Goal: Task Accomplishment & Management: Complete application form

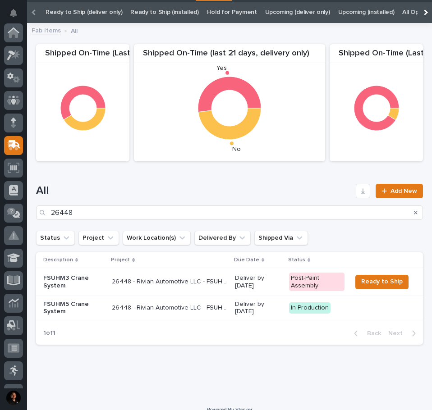
scroll to position [40, 0]
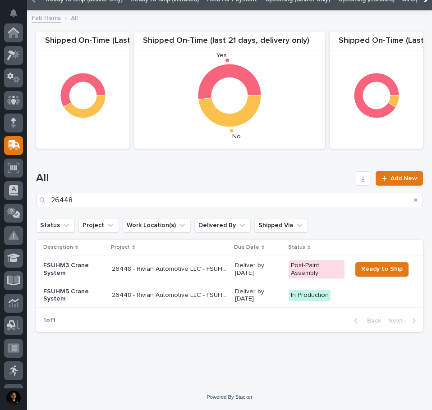
click at [265, 369] on div "Loading... Saving… Loading... Saving… Shipped On-Time (Last 90 days, installati…" at bounding box center [229, 200] width 405 height 369
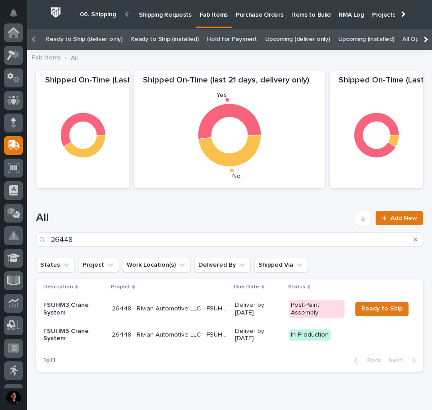
click at [297, 16] on p "Items to Build" at bounding box center [310, 9] width 39 height 19
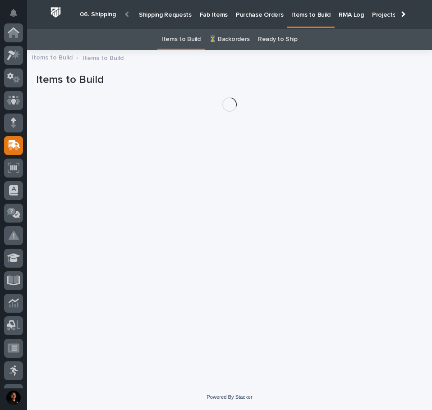
scroll to position [113, 0]
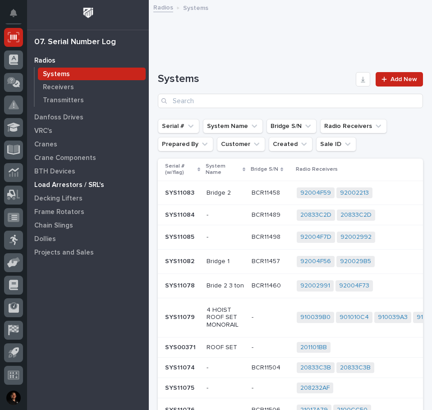
click at [93, 183] on p "Load Arrestors / SRL's" at bounding box center [69, 185] width 70 height 8
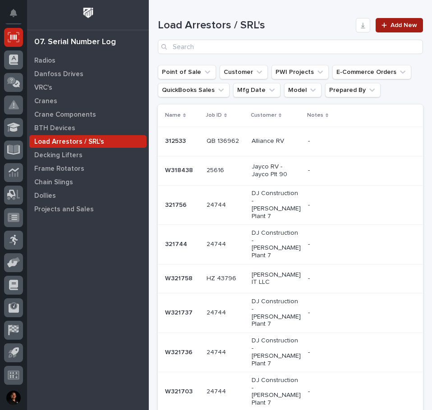
click at [403, 29] on link "Add New" at bounding box center [398, 25] width 47 height 14
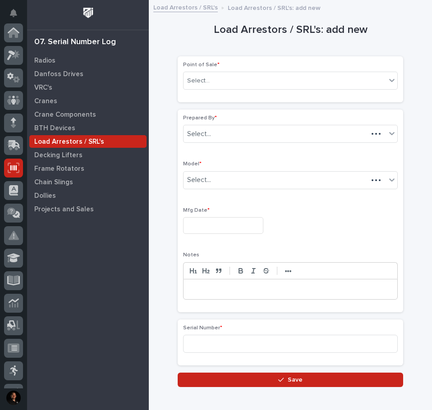
scroll to position [131, 0]
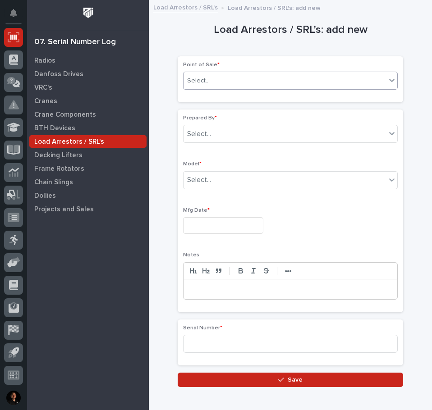
click at [288, 83] on div "Select..." at bounding box center [284, 80] width 202 height 15
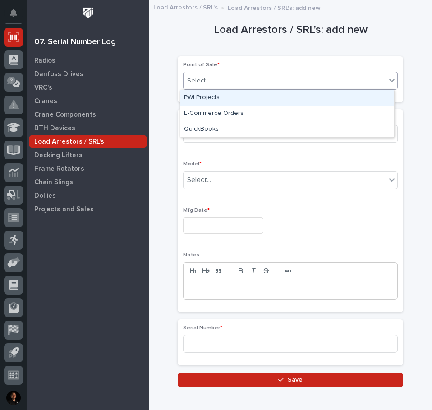
click at [277, 97] on div "PWI Projects" at bounding box center [287, 98] width 214 height 16
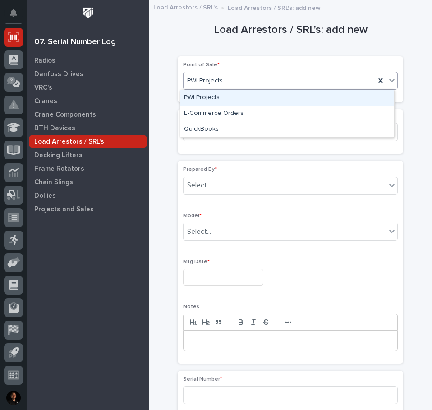
click at [254, 73] on div "PWI Projects" at bounding box center [278, 80] width 191 height 15
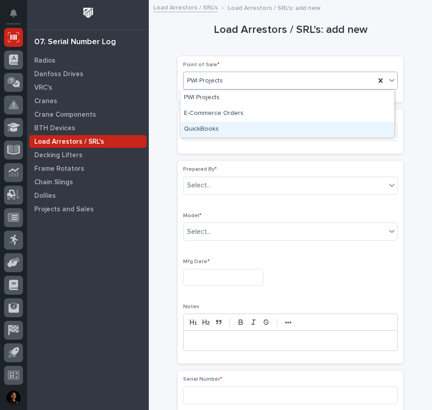
click at [234, 126] on div "QuickBooks" at bounding box center [287, 130] width 214 height 16
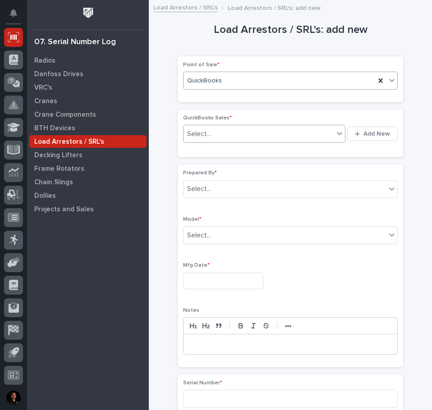
click at [227, 132] on div "Select..." at bounding box center [258, 134] width 150 height 15
type input "******"
click at [358, 136] on div "button" at bounding box center [359, 134] width 9 height 6
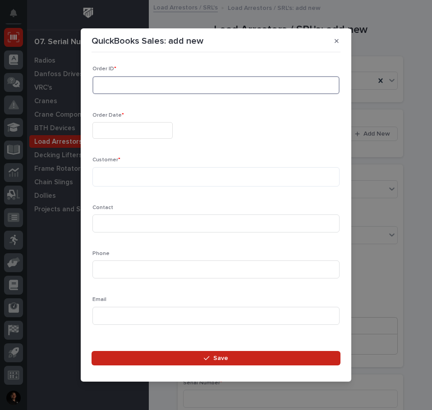
click at [137, 88] on input at bounding box center [215, 85] width 247 height 18
type input "136847"
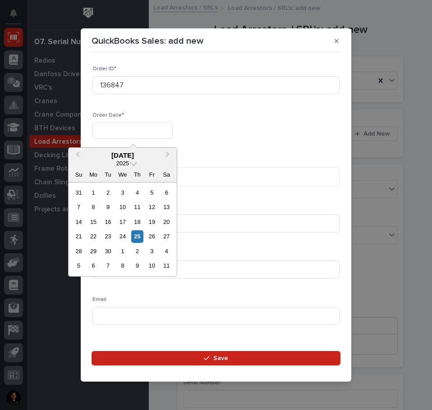
click at [147, 130] on input "text" at bounding box center [132, 130] width 80 height 17
click at [140, 234] on div "25" at bounding box center [137, 236] width 12 height 12
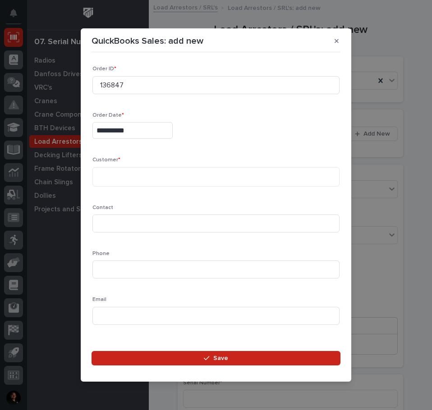
click at [147, 131] on input "**********" at bounding box center [132, 130] width 80 height 17
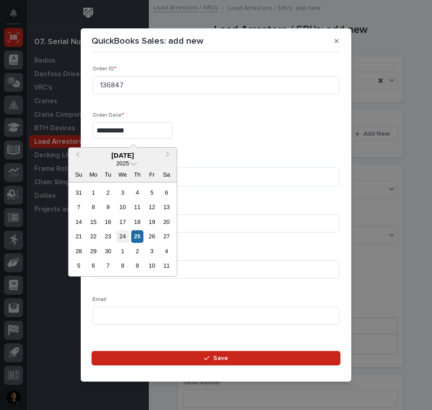
click at [121, 233] on div "24" at bounding box center [122, 236] width 12 height 12
type input "**********"
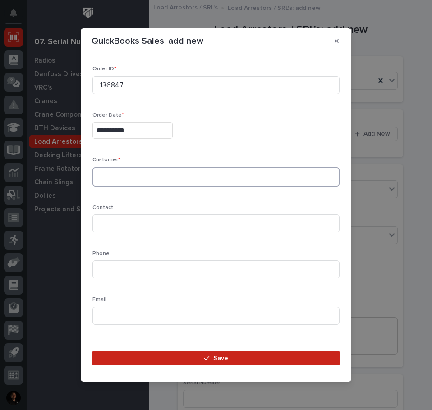
click at [126, 173] on textarea at bounding box center [215, 176] width 247 height 19
type textarea "**********"
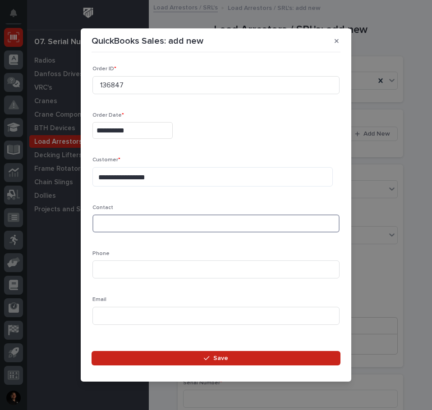
scroll to position [13, 0]
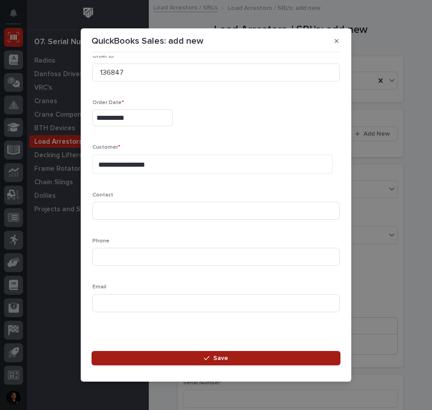
click at [190, 357] on button "Save" at bounding box center [215, 358] width 249 height 14
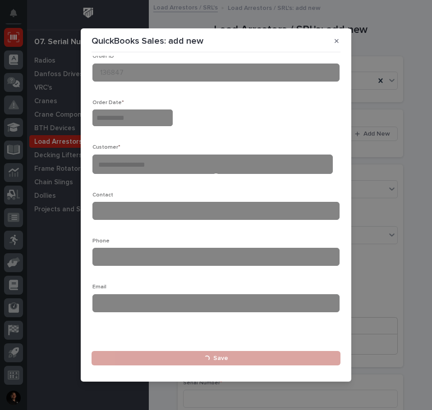
type input "**********"
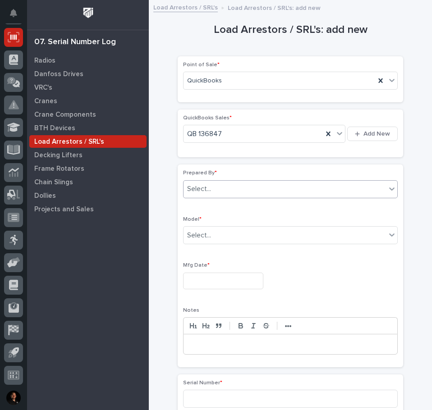
click at [230, 182] on div "Select..." at bounding box center [284, 189] width 202 height 15
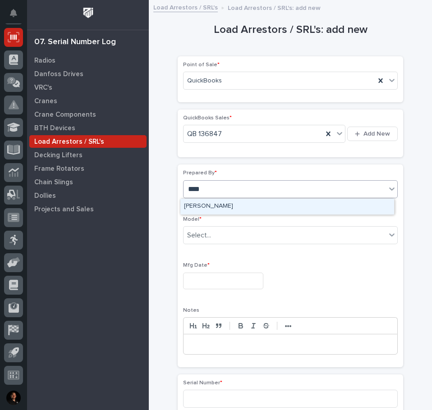
type input "*****"
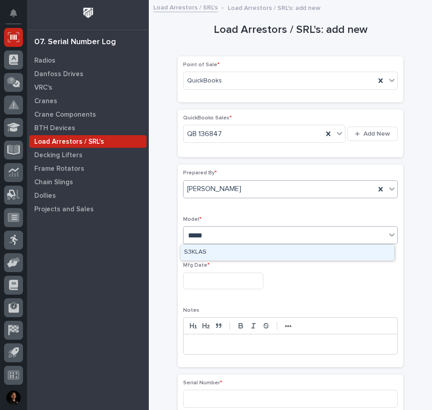
type input "******"
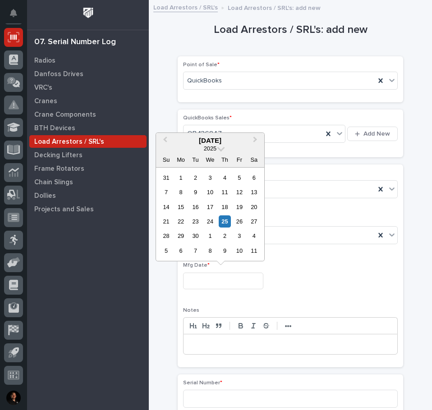
click at [199, 287] on input "text" at bounding box center [223, 281] width 80 height 17
click at [180, 177] on div "2" at bounding box center [180, 178] width 12 height 12
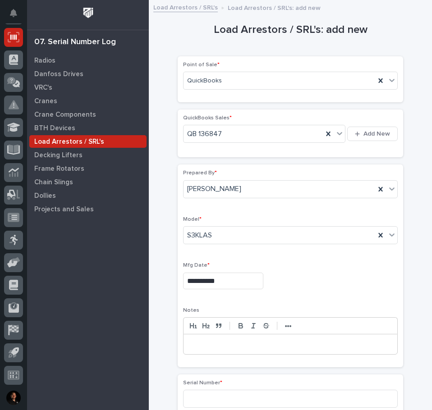
type input "**********"
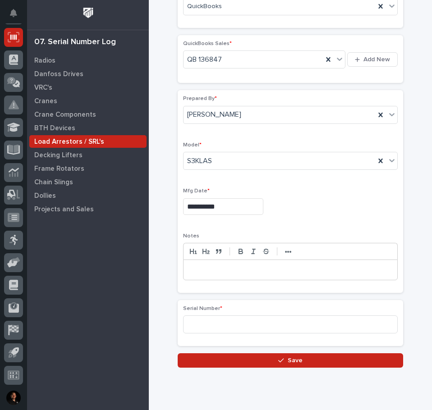
scroll to position [90, 0]
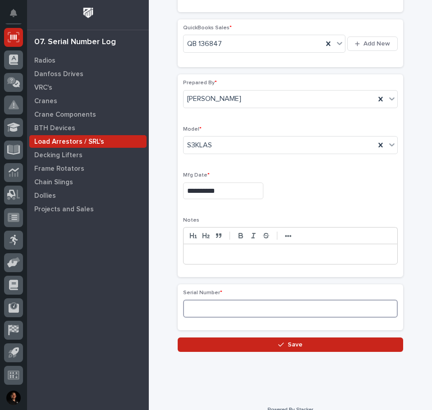
click at [241, 303] on input at bounding box center [290, 309] width 214 height 18
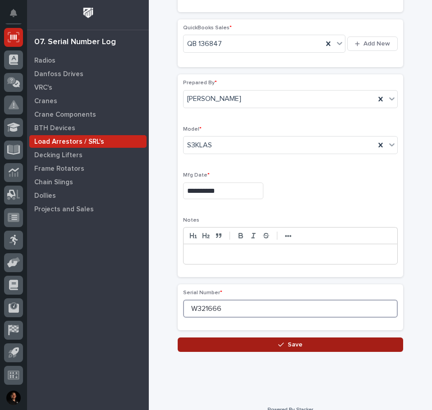
type input "W321666"
click at [315, 346] on button "Save" at bounding box center [289, 344] width 225 height 14
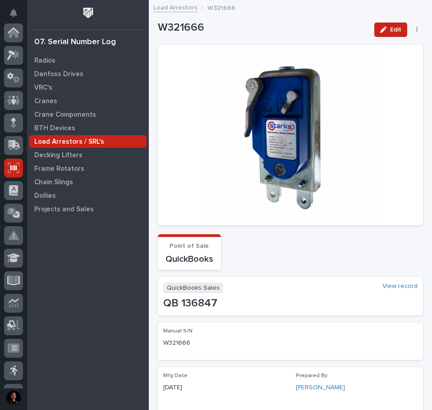
scroll to position [131, 0]
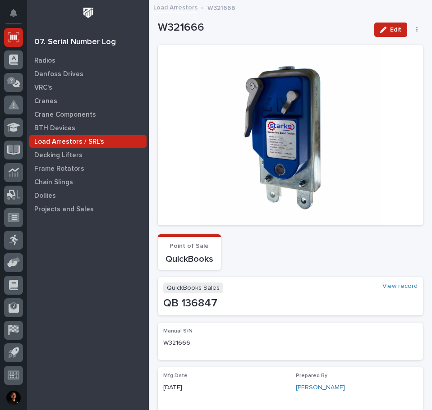
click at [185, 10] on link "Load Arrestors" at bounding box center [175, 7] width 44 height 10
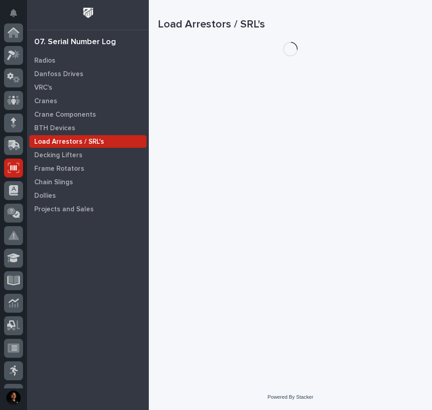
scroll to position [131, 0]
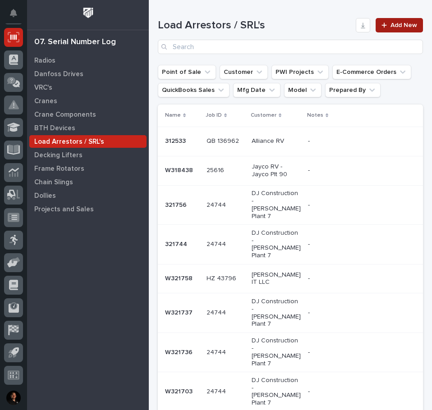
click at [396, 24] on span "Add New" at bounding box center [403, 25] width 27 height 6
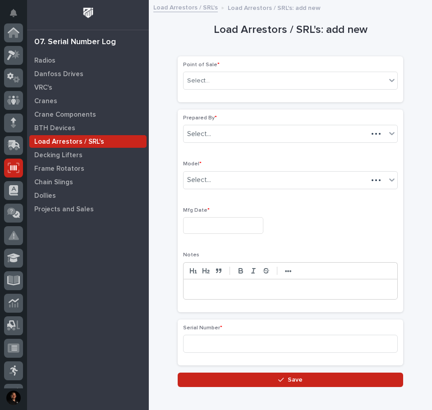
scroll to position [131, 0]
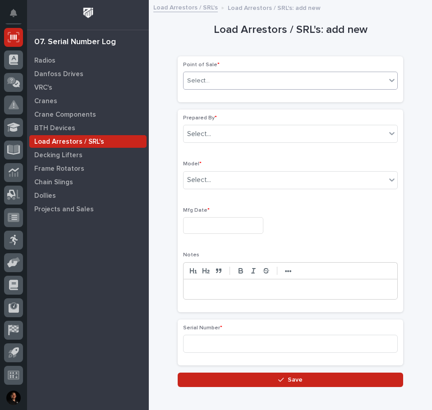
click at [241, 80] on div "Select..." at bounding box center [284, 80] width 202 height 15
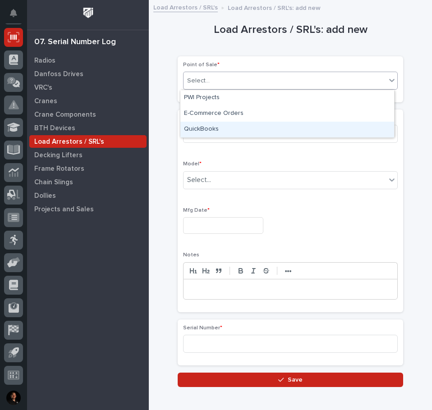
click at [221, 127] on div "QuickBooks" at bounding box center [287, 130] width 214 height 16
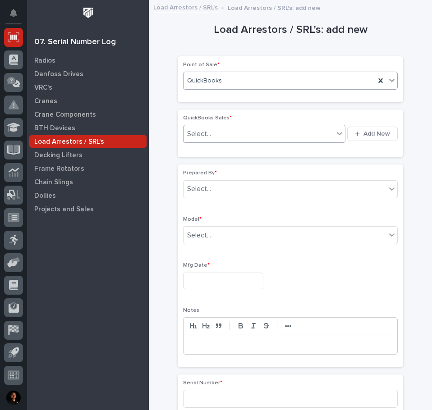
click at [222, 129] on div "Select..." at bounding box center [258, 134] width 150 height 15
type input "*****"
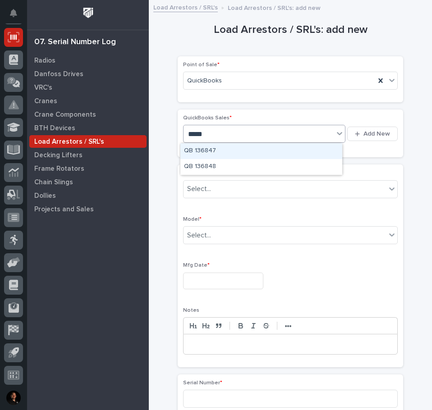
click at [253, 149] on div "QB 136847" at bounding box center [261, 151] width 162 height 16
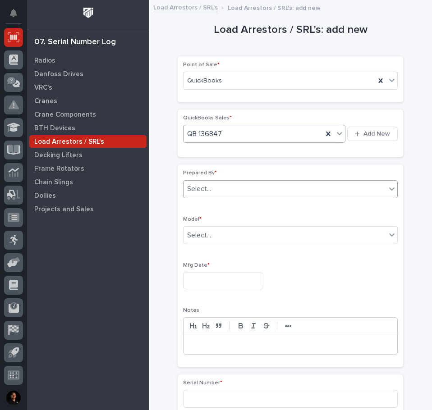
click at [230, 192] on div "Select..." at bounding box center [284, 189] width 202 height 15
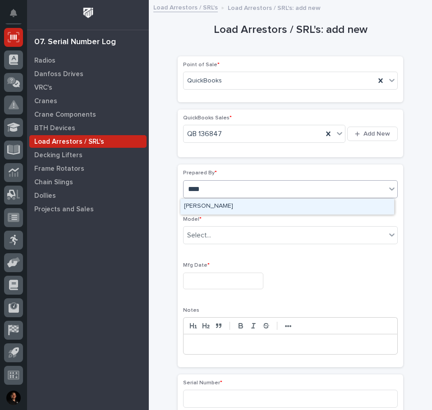
type input "*****"
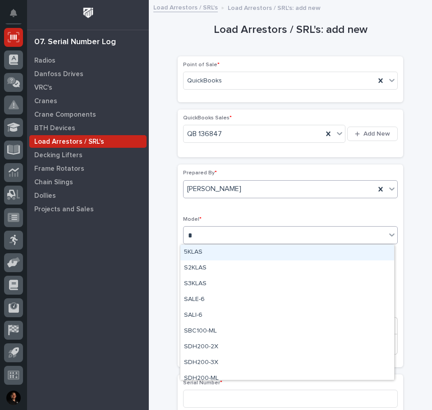
type input "**"
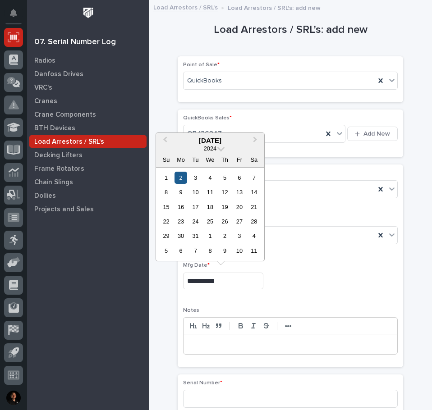
type input "**********"
click at [181, 175] on div "2" at bounding box center [180, 178] width 12 height 12
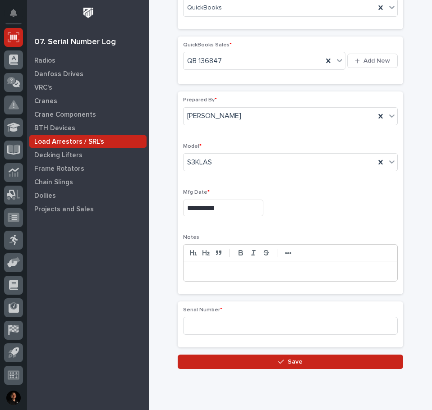
scroll to position [57, 0]
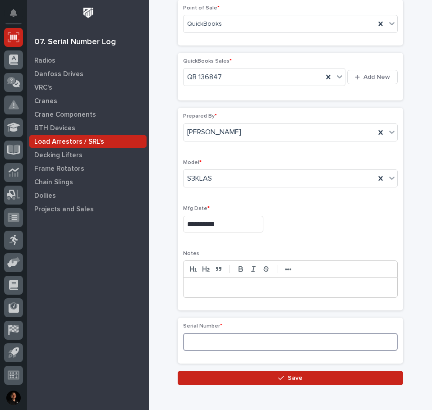
click at [191, 341] on input at bounding box center [290, 342] width 214 height 18
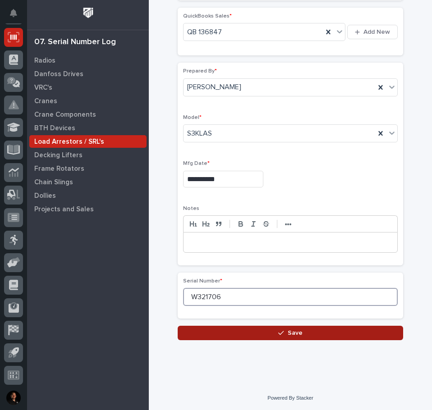
type input "W321706"
click at [308, 326] on button "Save" at bounding box center [289, 333] width 225 height 14
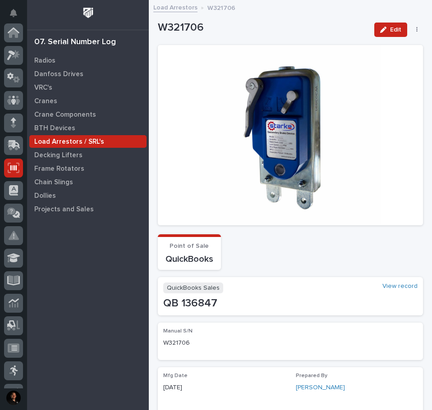
scroll to position [131, 0]
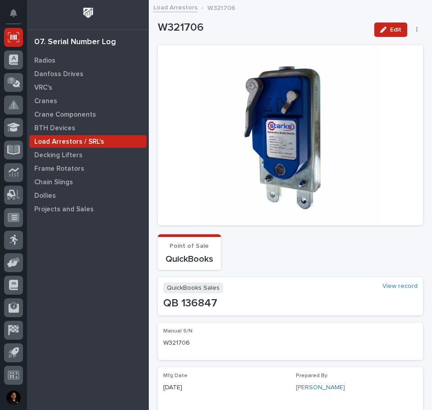
click at [183, 8] on link "Load Arrestors" at bounding box center [175, 7] width 44 height 10
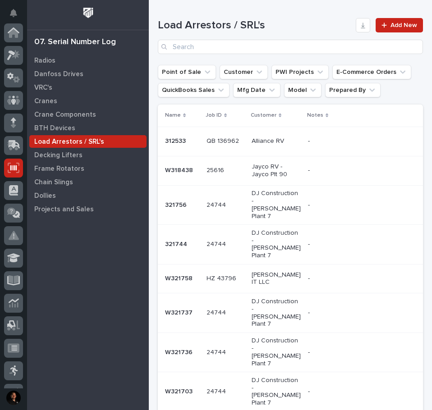
scroll to position [131, 0]
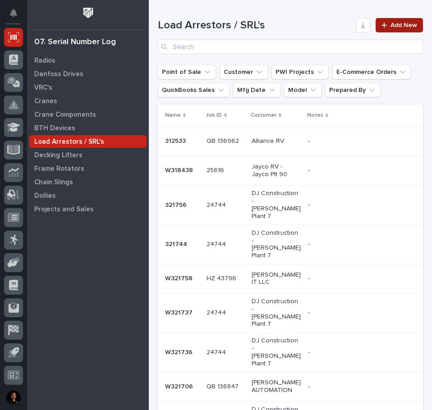
click at [407, 27] on span "Add New" at bounding box center [403, 25] width 27 height 6
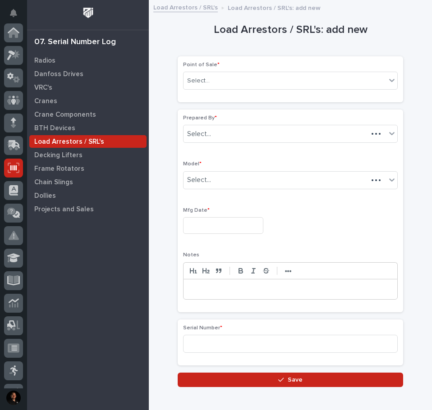
scroll to position [131, 0]
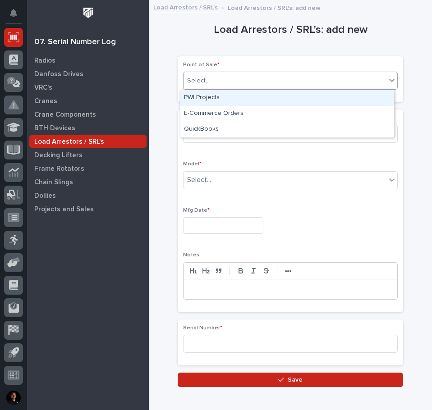
click at [202, 76] on div "Select..." at bounding box center [198, 80] width 23 height 9
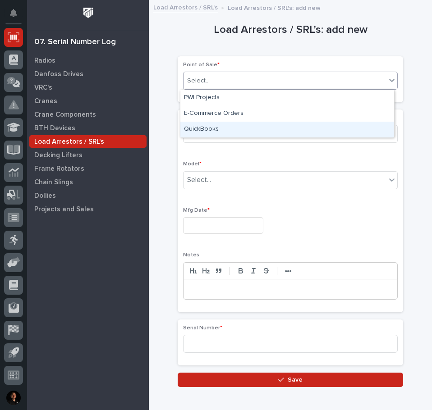
click at [196, 133] on div "QuickBooks" at bounding box center [287, 130] width 214 height 16
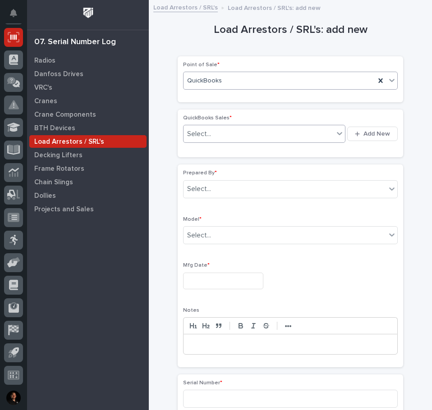
click at [196, 138] on div "Select..." at bounding box center [199, 133] width 24 height 9
type input "*****"
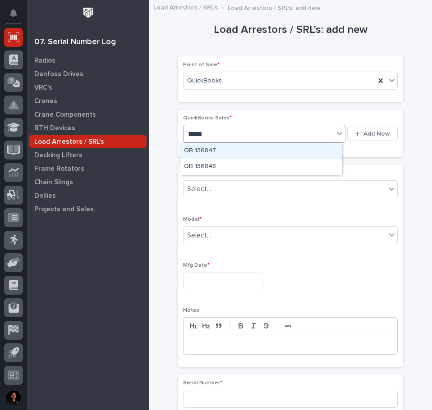
click at [269, 150] on div "QB 136847" at bounding box center [261, 151] width 162 height 16
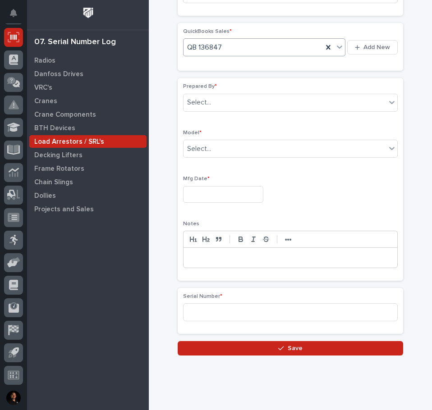
scroll to position [90, 0]
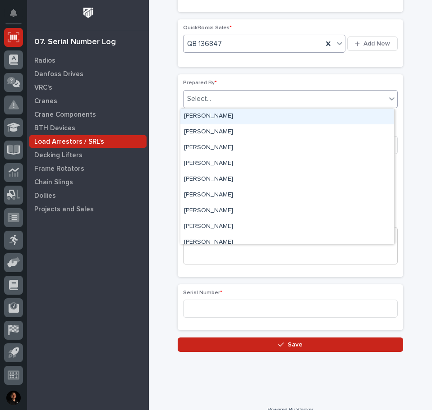
click at [244, 103] on div "Select..." at bounding box center [284, 98] width 202 height 15
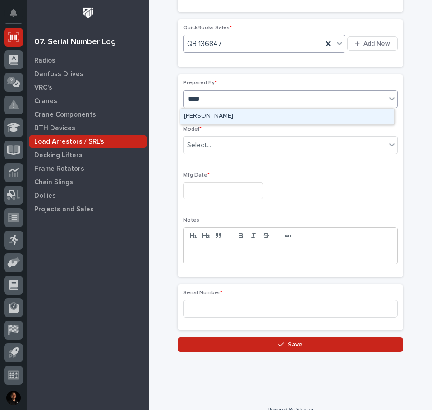
type input "*****"
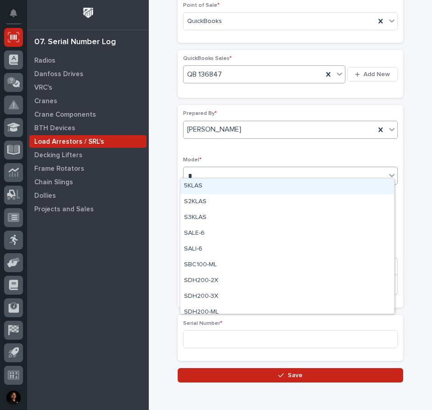
scroll to position [45, 0]
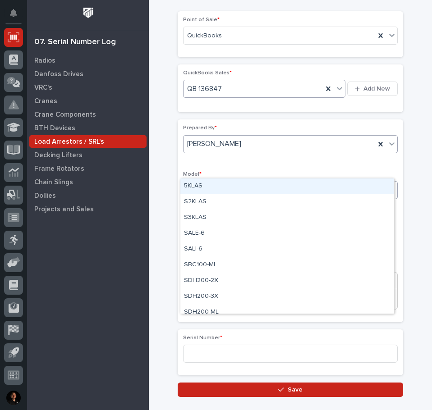
type input "**"
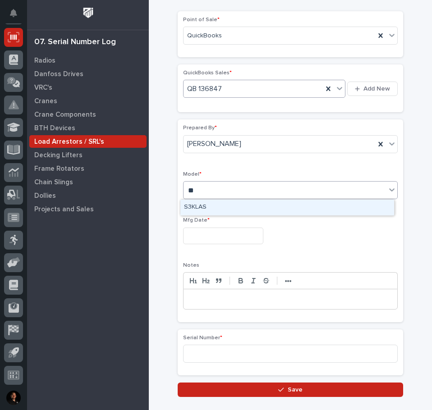
click at [191, 210] on div "S3KLAS" at bounding box center [287, 208] width 214 height 16
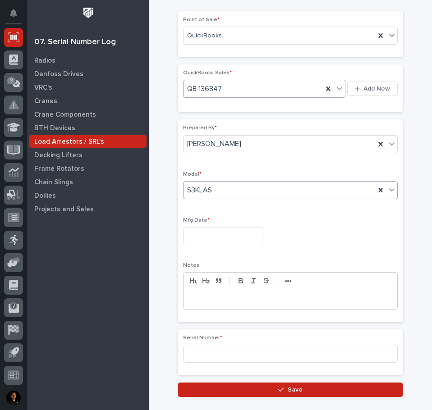
click at [191, 231] on input "text" at bounding box center [223, 236] width 80 height 17
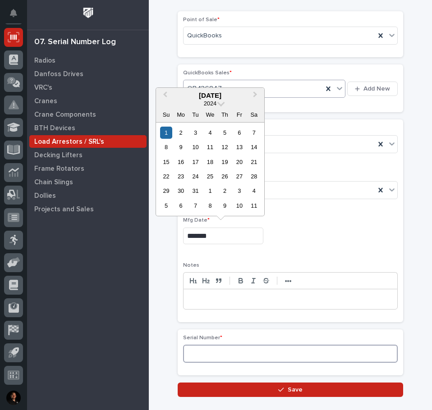
type input "**********"
click at [214, 350] on input at bounding box center [290, 354] width 214 height 18
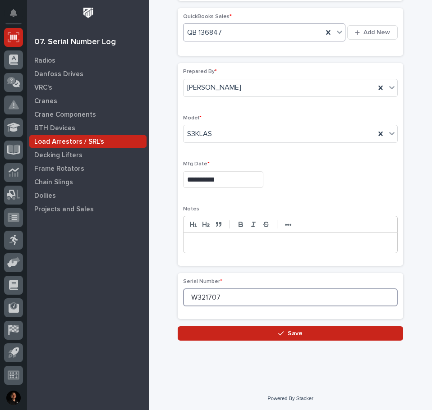
scroll to position [102, 0]
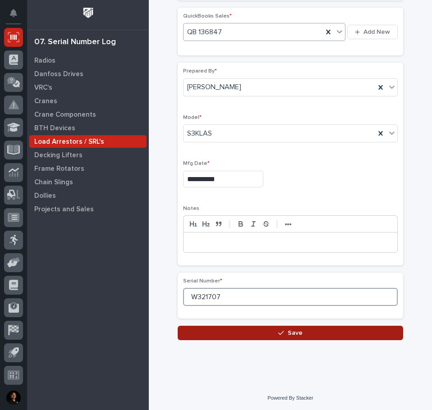
type input "W321707"
click at [283, 330] on div "button" at bounding box center [282, 333] width 9 height 6
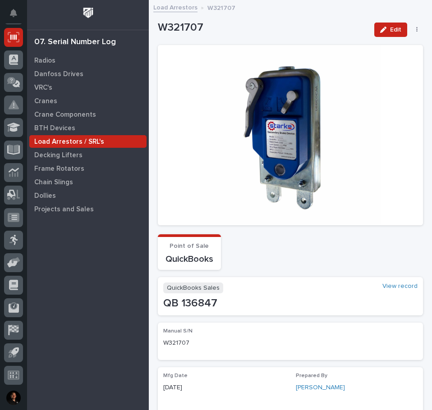
click at [73, 142] on p "Load Arrestors / SRL's" at bounding box center [69, 142] width 70 height 8
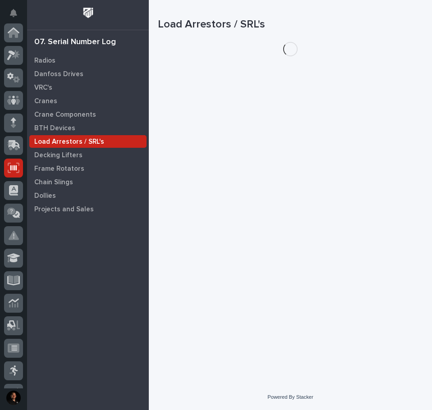
scroll to position [131, 0]
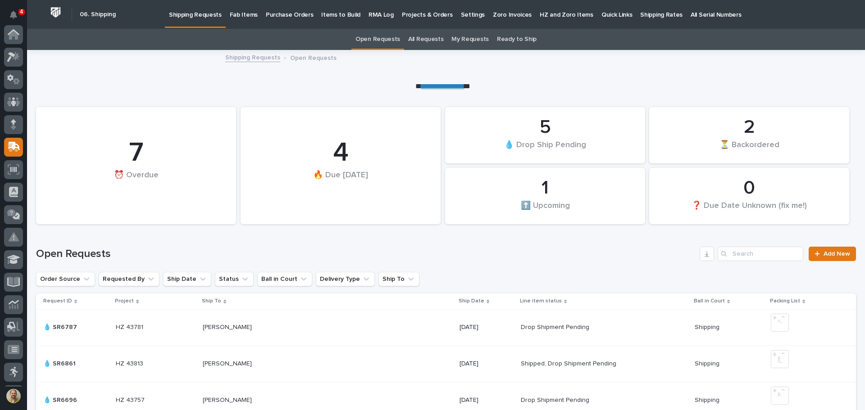
scroll to position [113, 0]
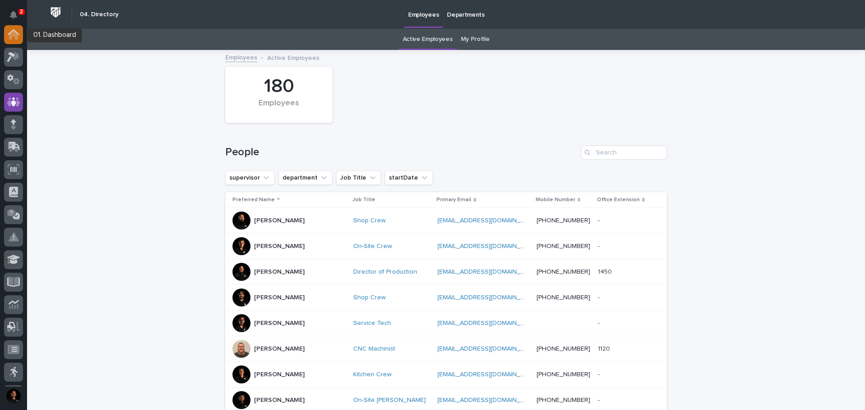
click at [16, 37] on icon at bounding box center [13, 35] width 9 height 9
